Goal: Task Accomplishment & Management: Use online tool/utility

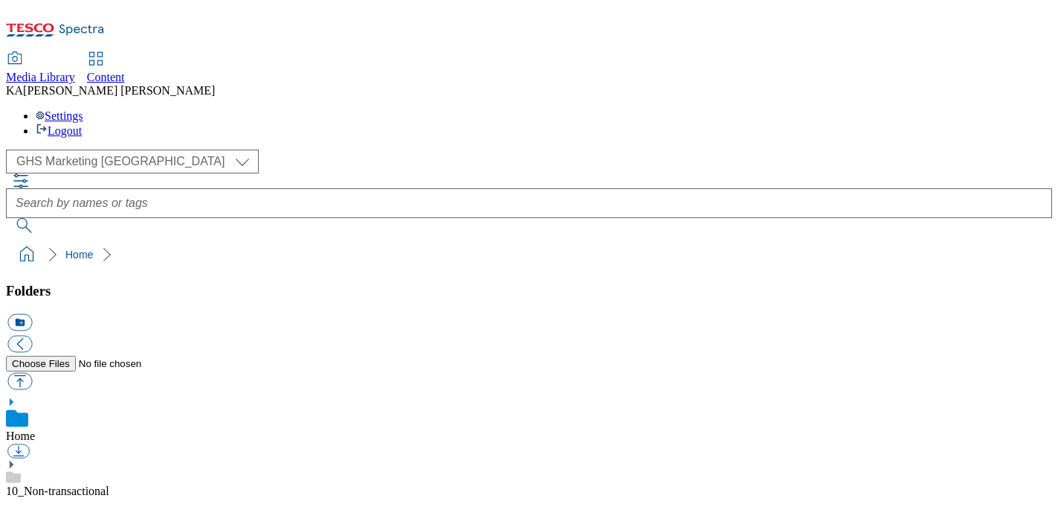
scroll to position [223, 0]
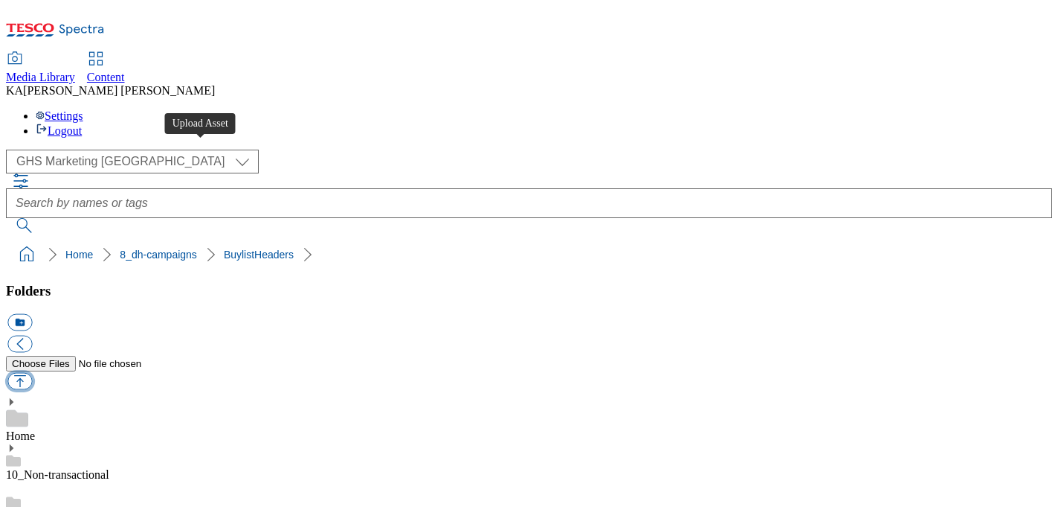
click at [32, 373] on button "button" at bounding box center [19, 381] width 25 height 17
type input "C:\fakepath\1758269578300-ad542261_ROI_Barilla_Protein_LegoBrand_H_1184x333_V1.…"
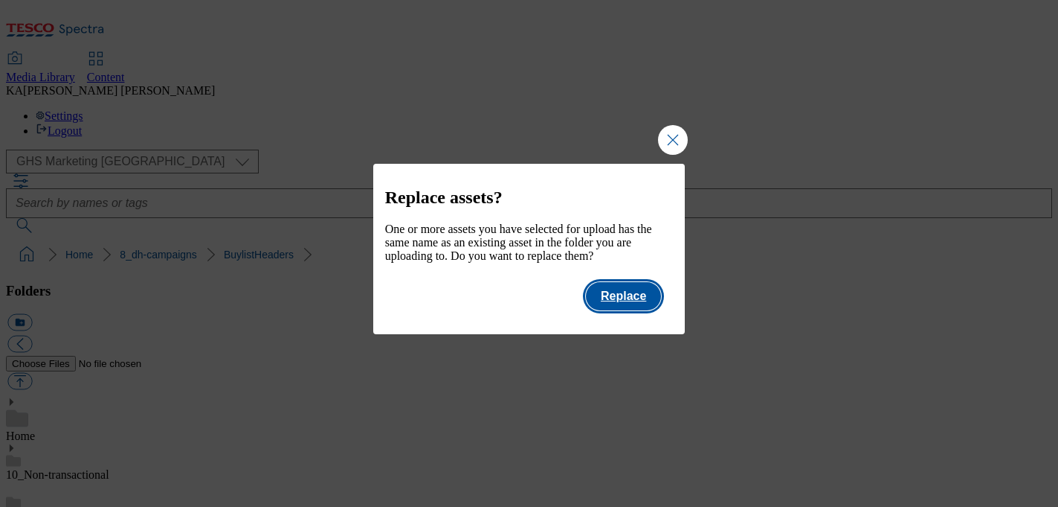
click at [631, 307] on button "Replace" at bounding box center [623, 296] width 75 height 28
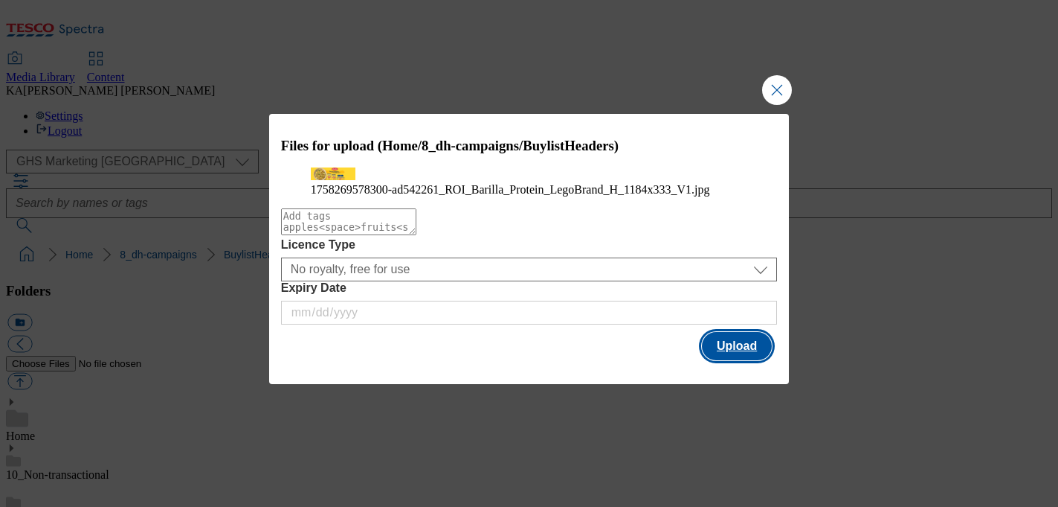
click at [725, 360] on button "Upload" at bounding box center [737, 346] width 70 height 28
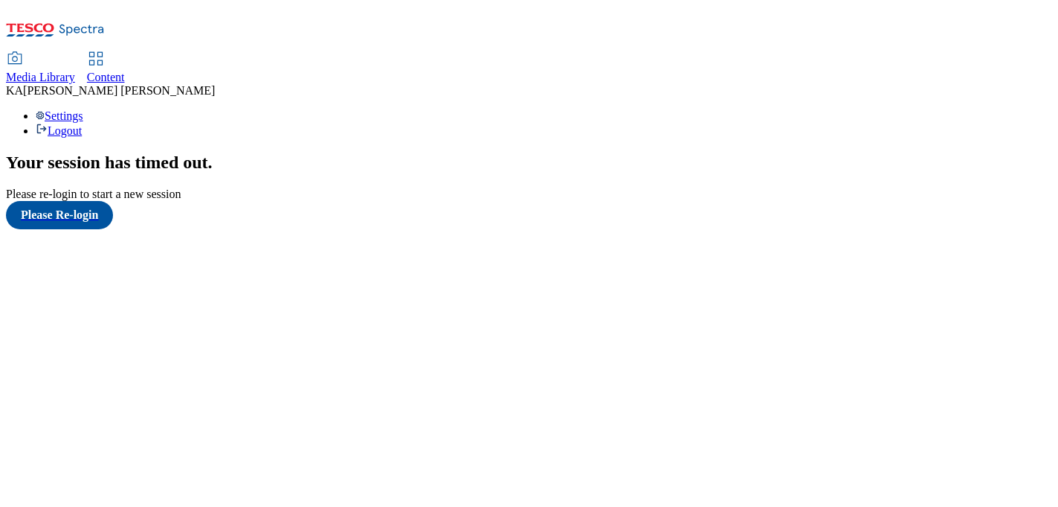
click at [125, 53] on link "Content" at bounding box center [106, 68] width 38 height 31
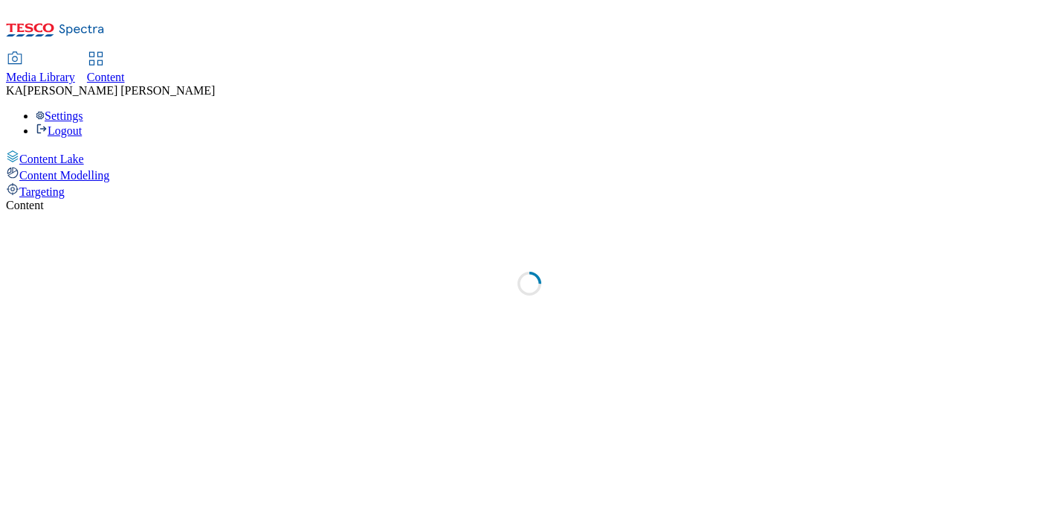
select select "ghs-uk"
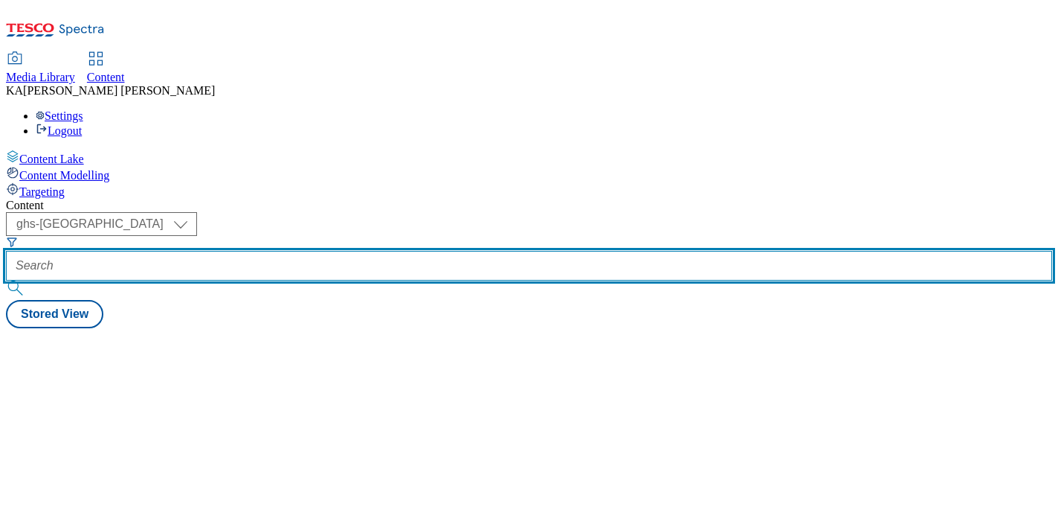
click at [338, 251] on input "text" at bounding box center [529, 266] width 1046 height 30
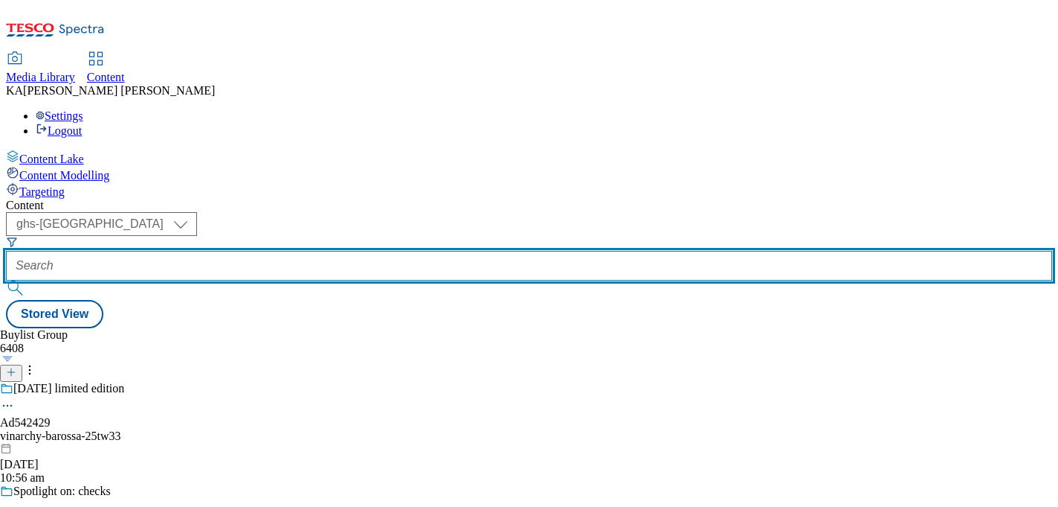
paste input "barilla-protein-pasta-25tw32"
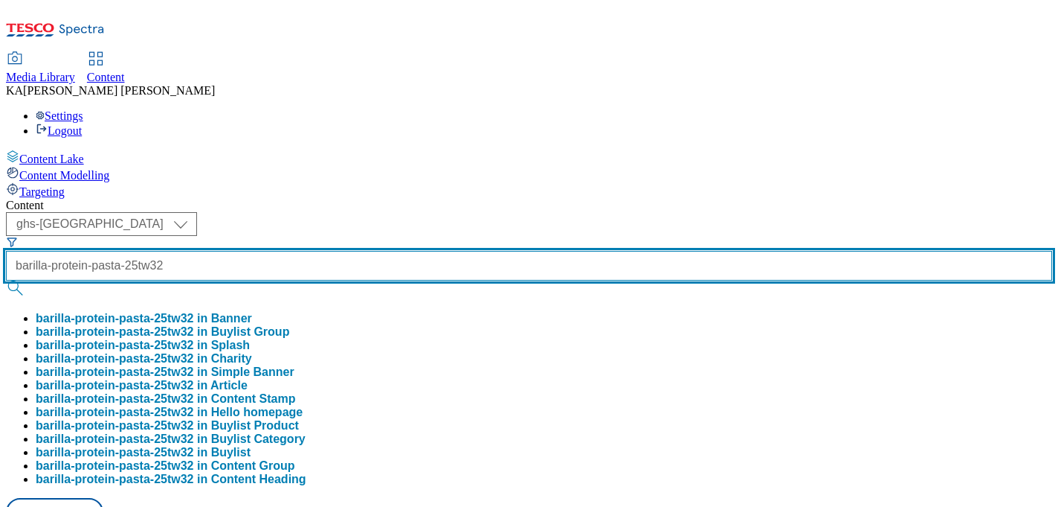
type input "barilla-protein-pasta-25tw32"
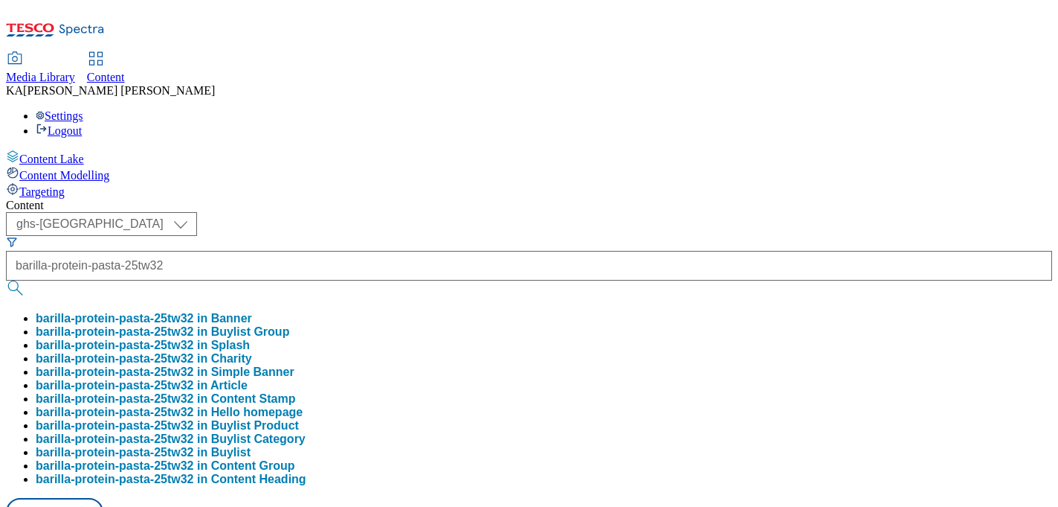
scroll to position [0, 0]
click at [289, 325] on button "barilla-protein-pasta-25tw32 in Buylist Group" at bounding box center [163, 331] width 254 height 13
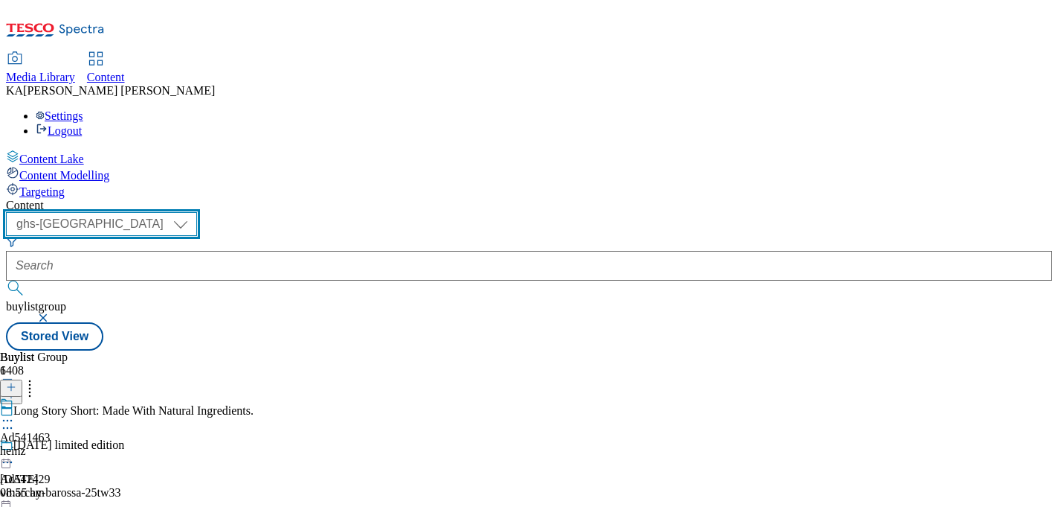
click at [197, 212] on select "ghs-roi ghs-uk" at bounding box center [101, 224] width 191 height 24
select select "ghs-roi"
click at [193, 212] on select "ghs-roi ghs-uk" at bounding box center [101, 224] width 191 height 24
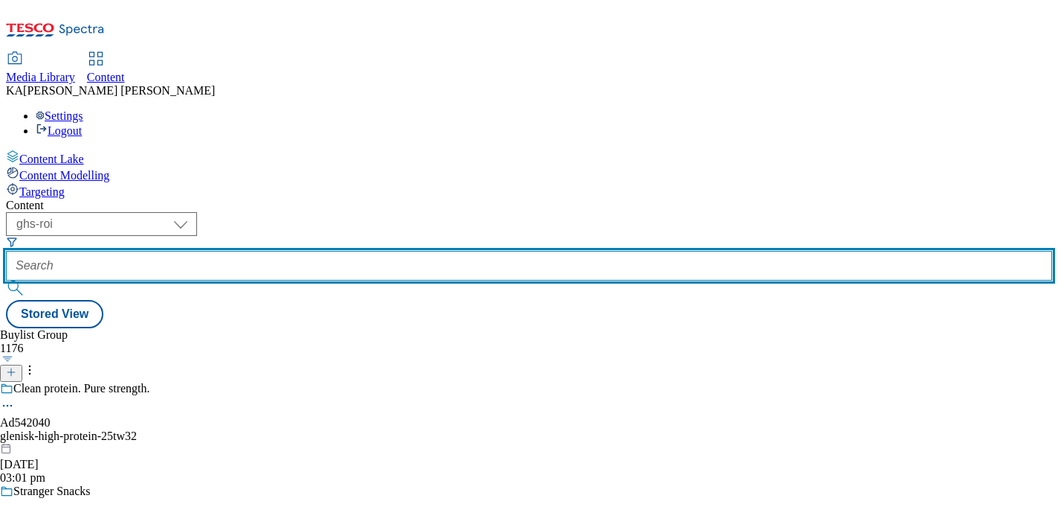
click at [356, 251] on input "text" at bounding box center [529, 266] width 1046 height 30
paste input "barilla-protein-pasta-25tw32"
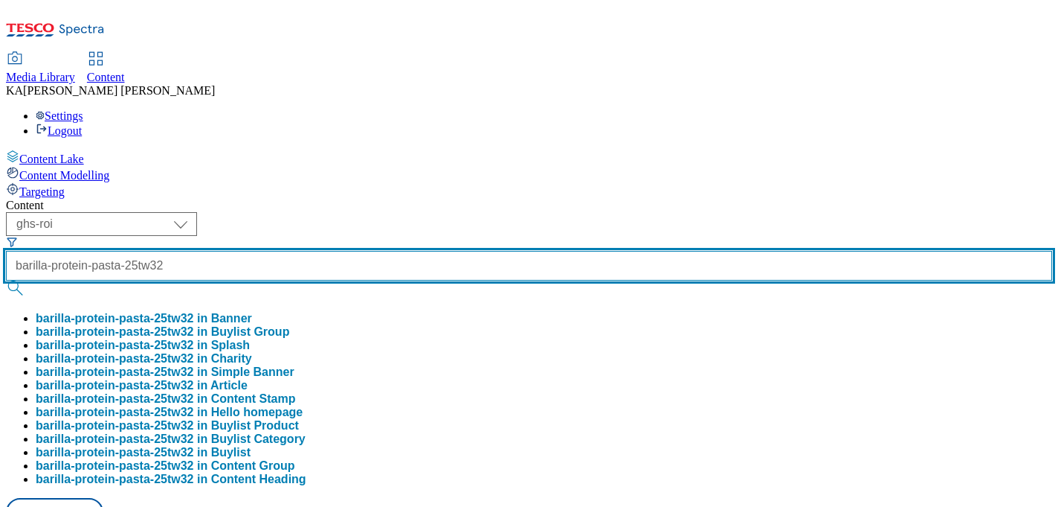
type input "barilla-protein-pasta-25tw32"
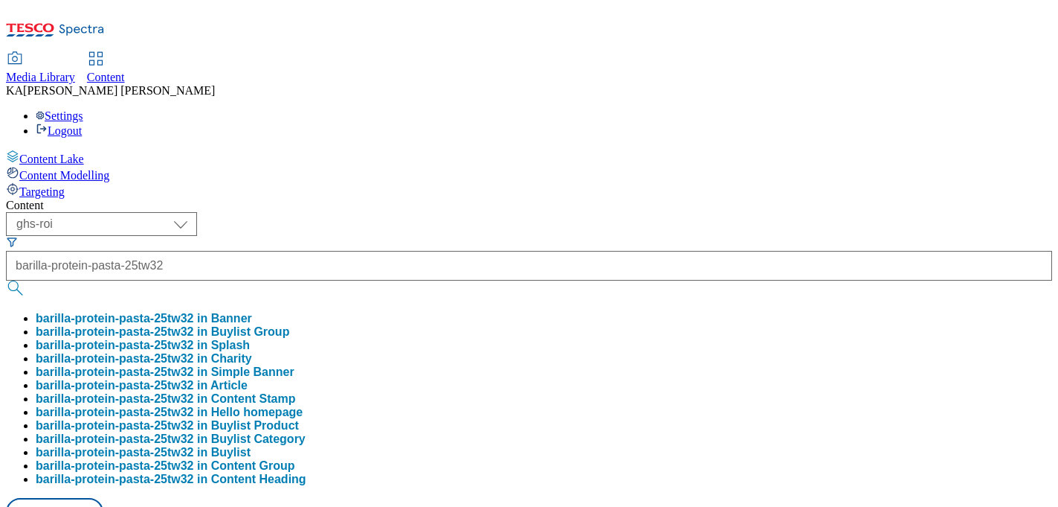
scroll to position [0, 0]
click at [289, 325] on button "barilla-protein-pasta-25tw32 in Buylist Group" at bounding box center [163, 331] width 254 height 13
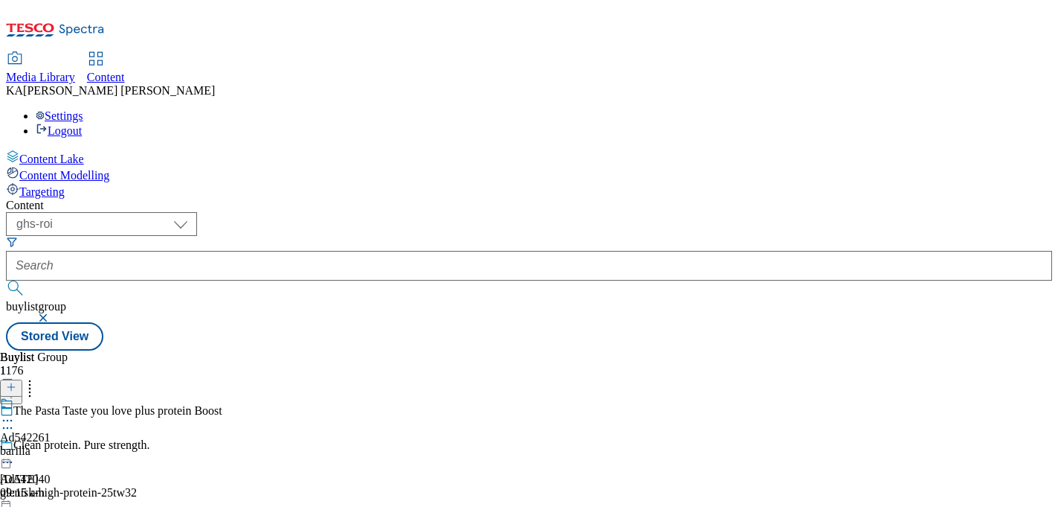
click at [15, 413] on icon at bounding box center [7, 420] width 15 height 15
click at [63, 446] on span "Edit" at bounding box center [54, 451] width 17 height 11
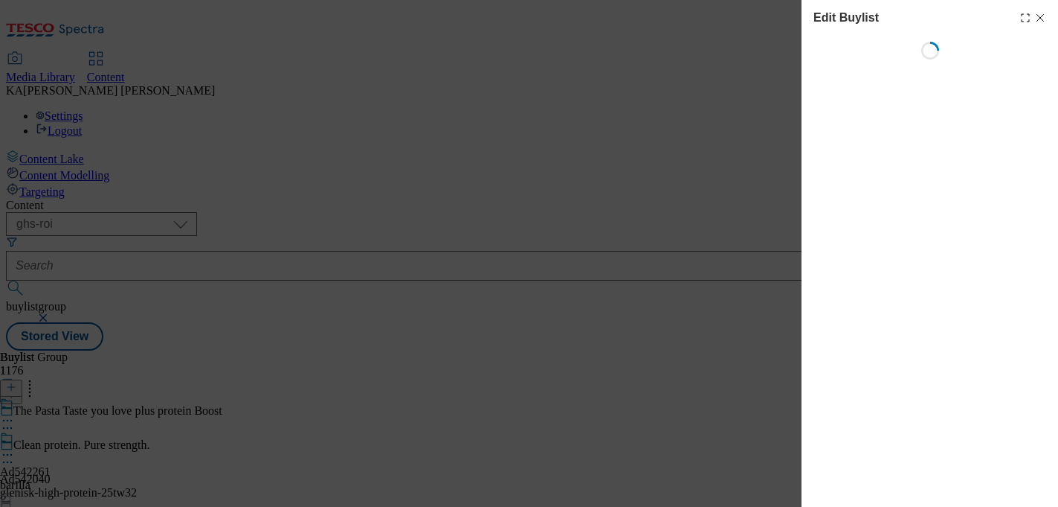
select select "tactical"
select select "supplier funded short term 1-3 weeks"
select select "dunnhumby"
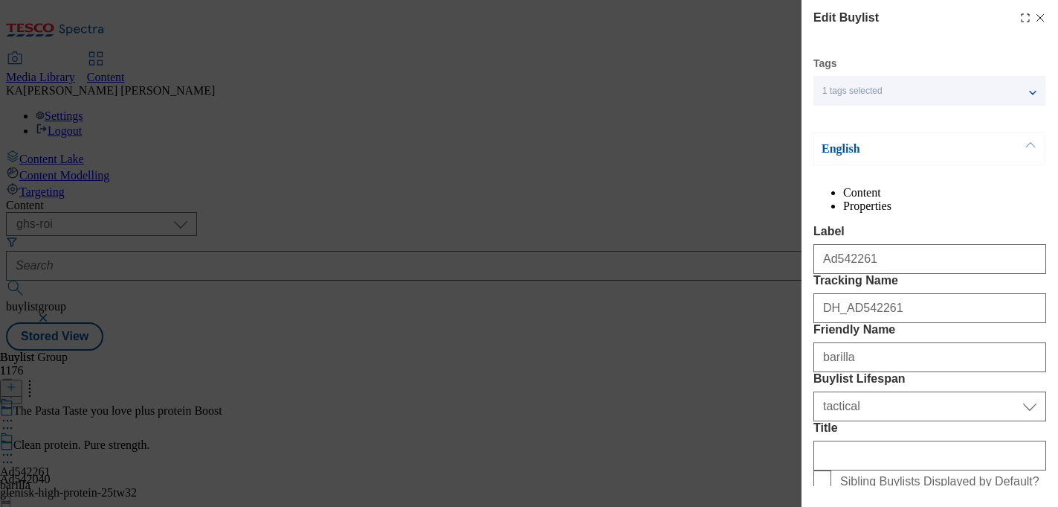
select select "Banner"
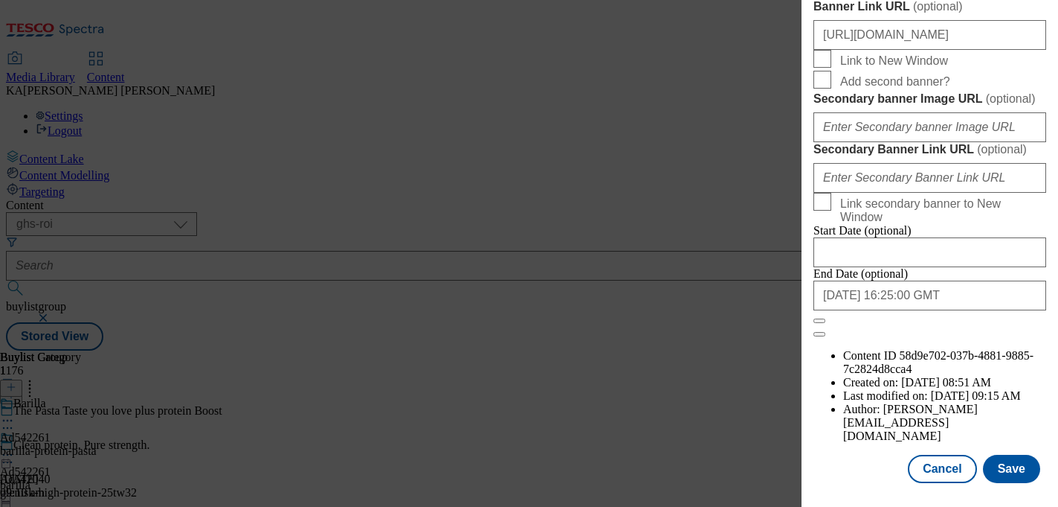
scroll to position [1211, 0]
paste input "https://digitalcontent.api.tesco.com/v2/media/ghs-mktg/02d99082-dfad-4813-bec2-…"
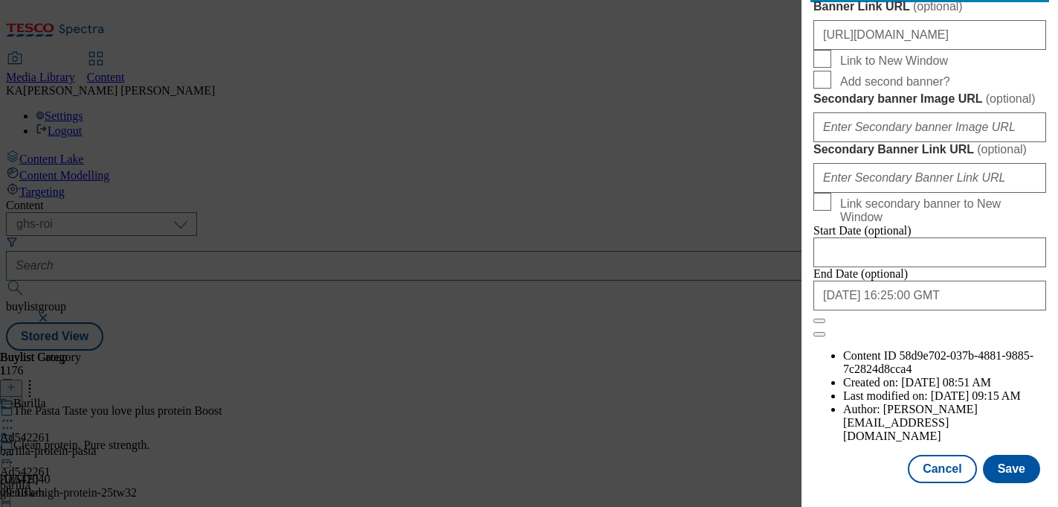
type input "https://digitalcontent.api.tesco.com/v2/media/ghs-mktg/02d99082-dfad-4813-bec2-…"
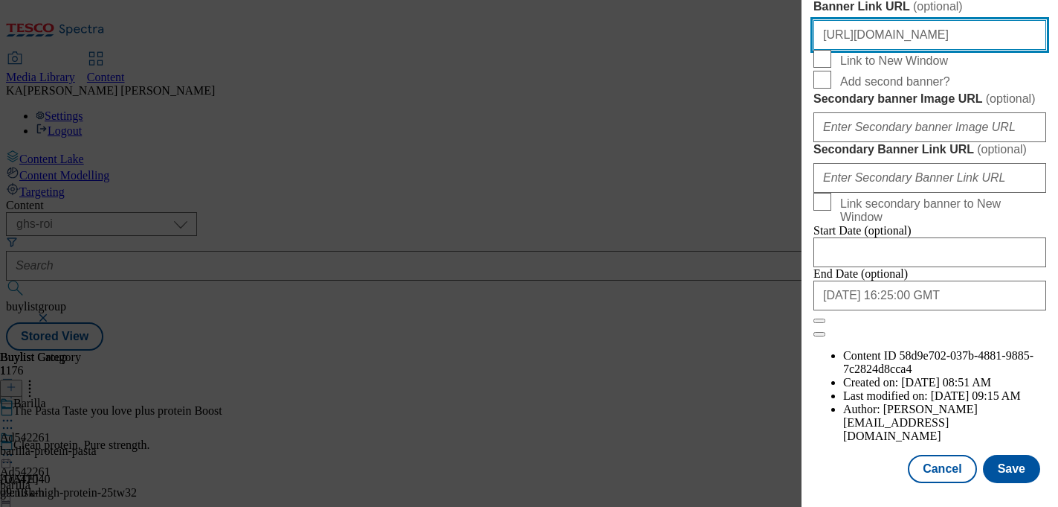
click at [871, 50] on input "https://digitalcontent.api.tesco.com/v2/media/ghs-mktg/02d99082-dfad-4813-bec2-…" at bounding box center [930, 35] width 233 height 30
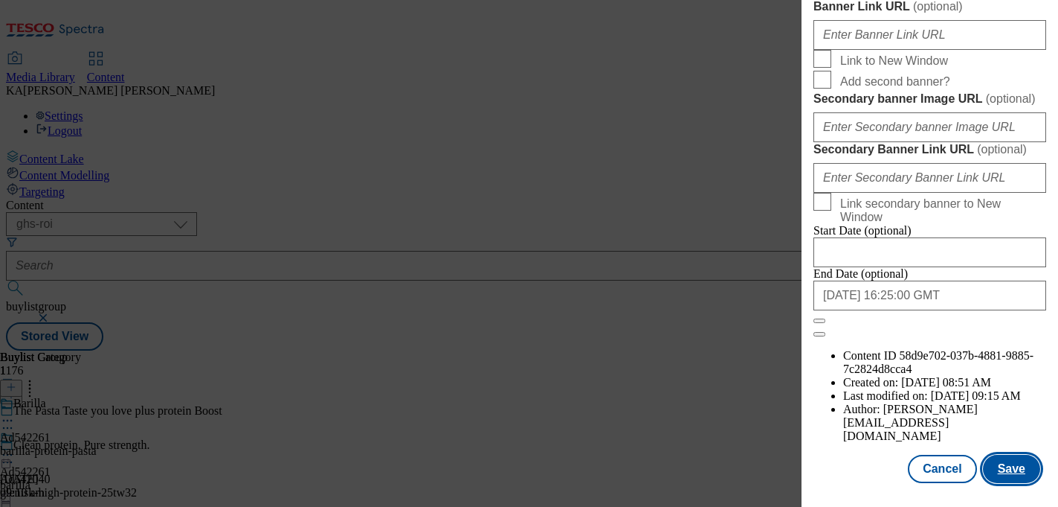
click at [1019, 461] on button "Save" at bounding box center [1011, 468] width 57 height 28
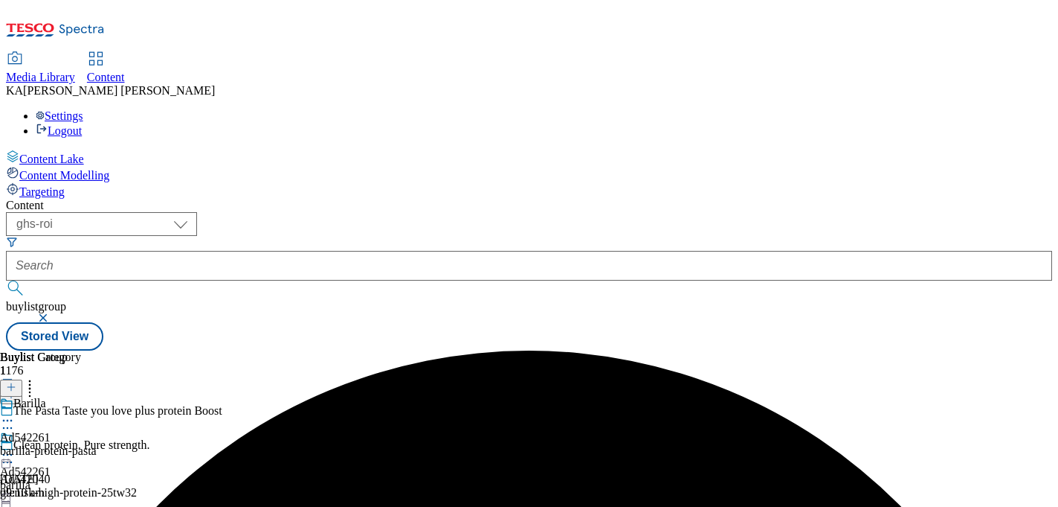
click at [9, 454] on circle at bounding box center [8, 455] width 2 height 2
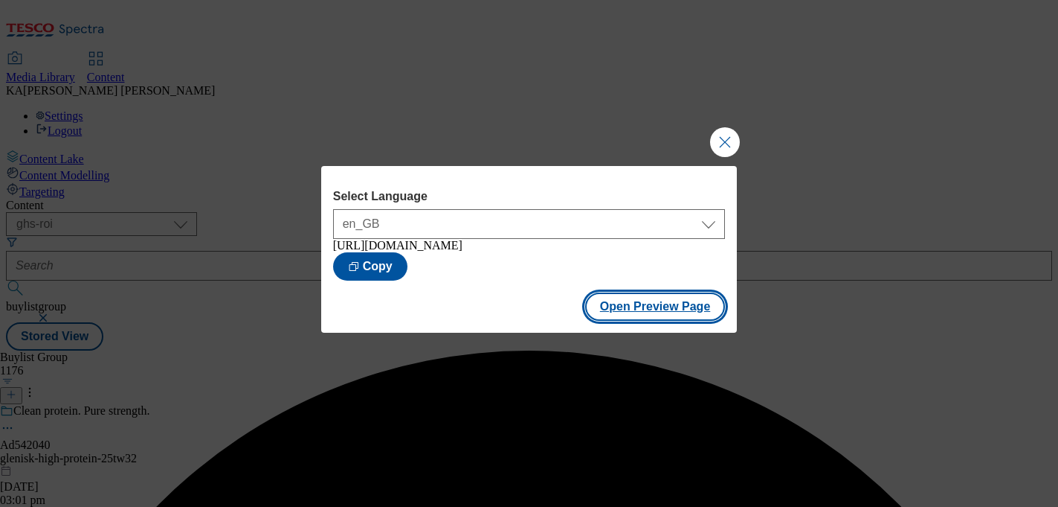
click at [628, 321] on button "Open Preview Page" at bounding box center [655, 306] width 141 height 28
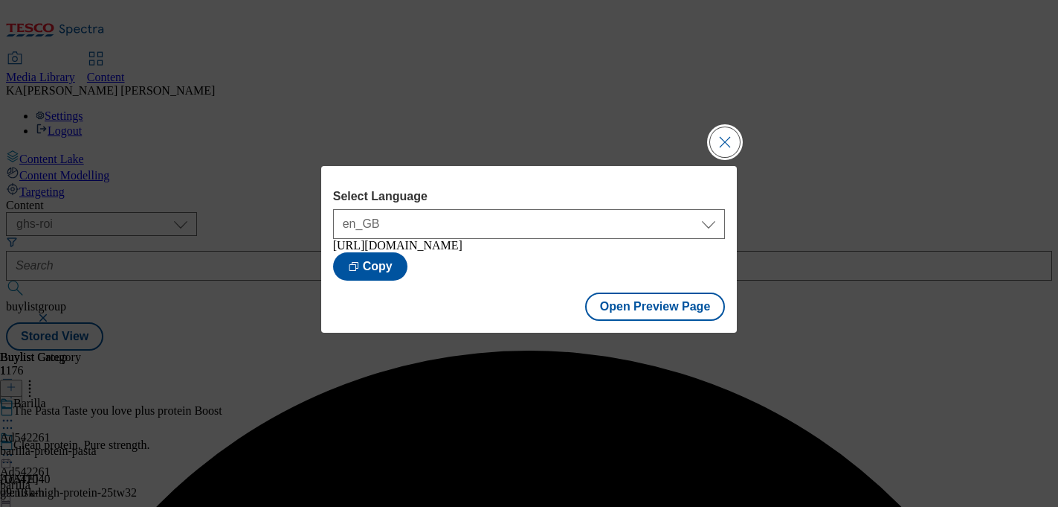
click at [718, 133] on button "Close Modal" at bounding box center [725, 142] width 30 height 30
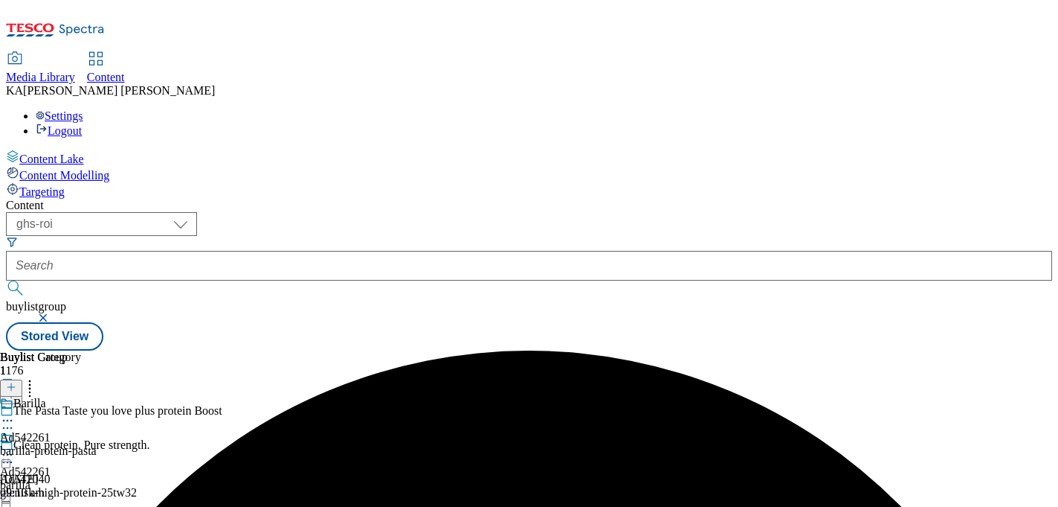
click at [15, 447] on icon at bounding box center [7, 454] width 15 height 15
